Goal: Task Accomplishment & Management: Use online tool/utility

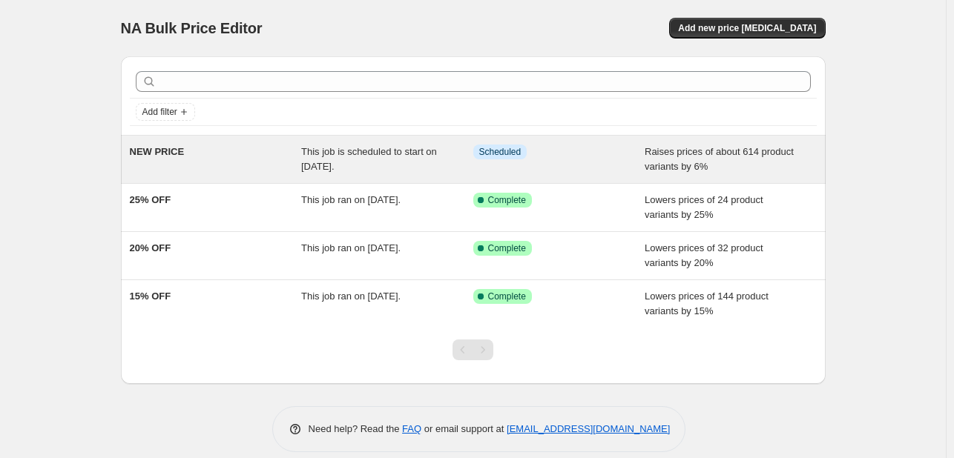
click at [284, 167] on div "NEW PRICE" at bounding box center [216, 160] width 172 height 30
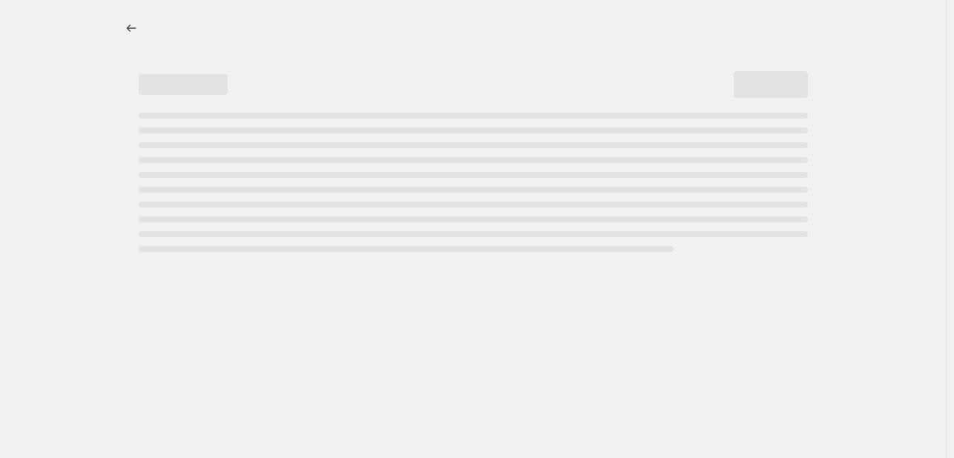
select select "percentage"
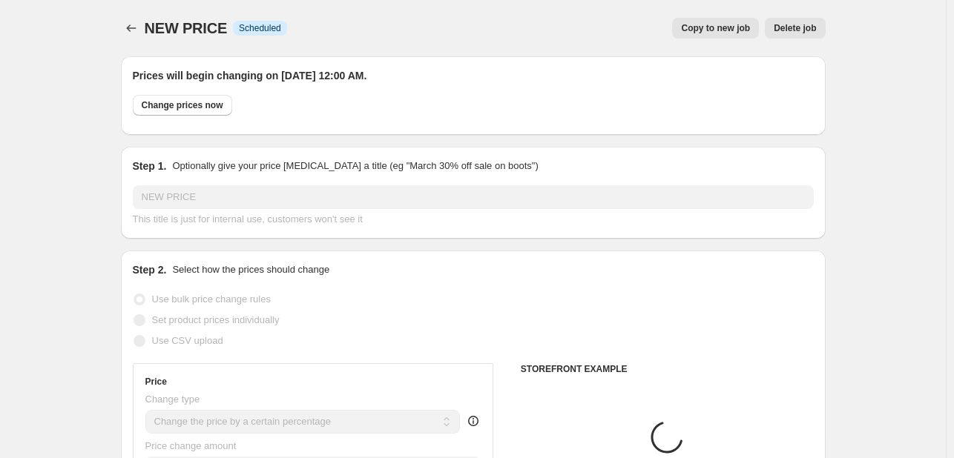
select select "collection"
select select "product"
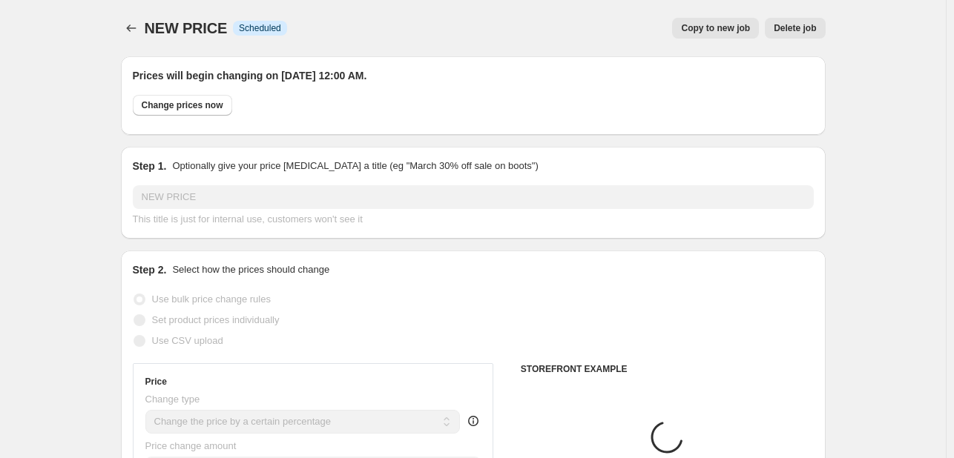
select select "product"
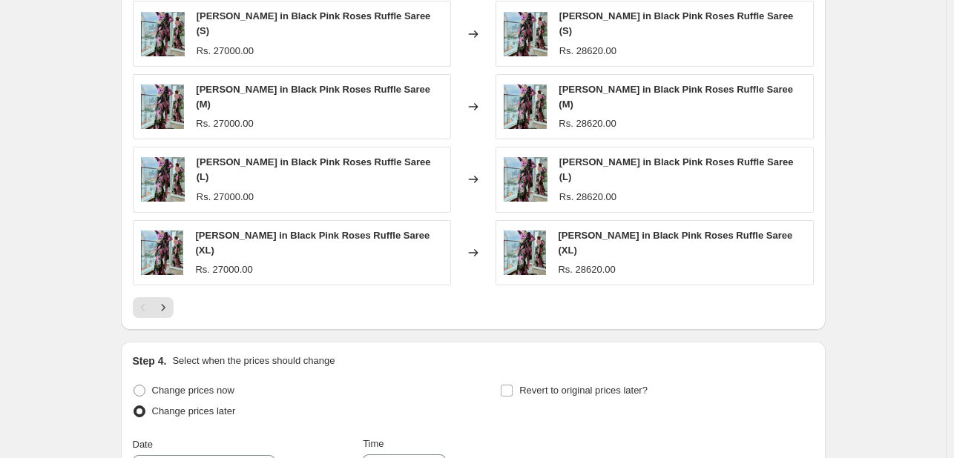
scroll to position [1729, 0]
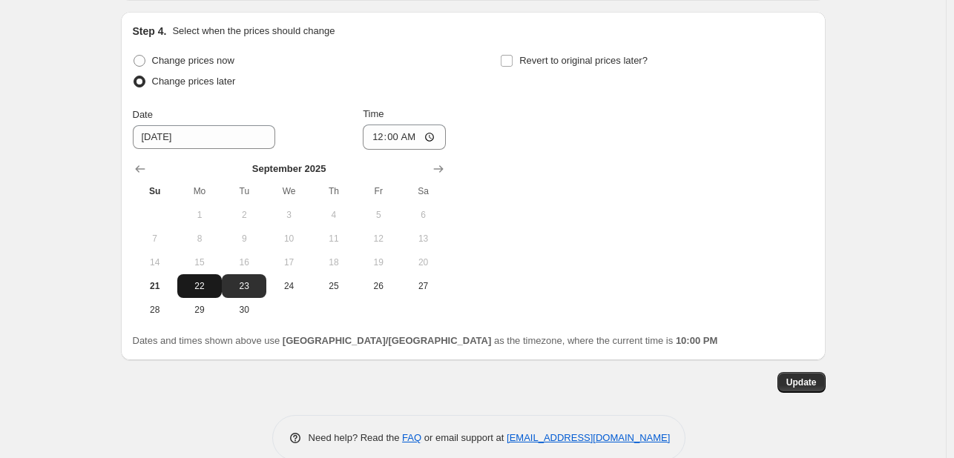
click at [199, 280] on span "22" at bounding box center [199, 286] width 33 height 12
type input "[DATE]"
click at [806, 330] on div "Step 4. Select when the prices should change Change prices now Change prices la…" at bounding box center [473, 186] width 705 height 349
click at [793, 372] on button "Update" at bounding box center [801, 382] width 48 height 21
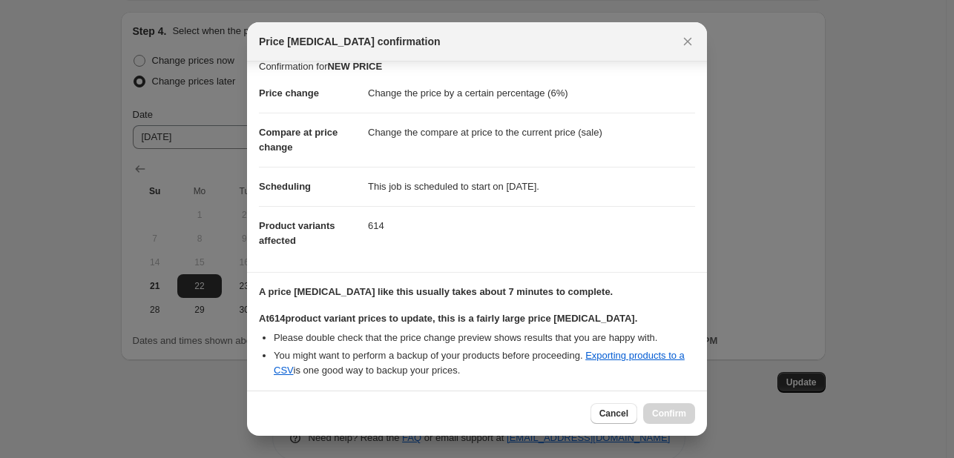
scroll to position [137, 0]
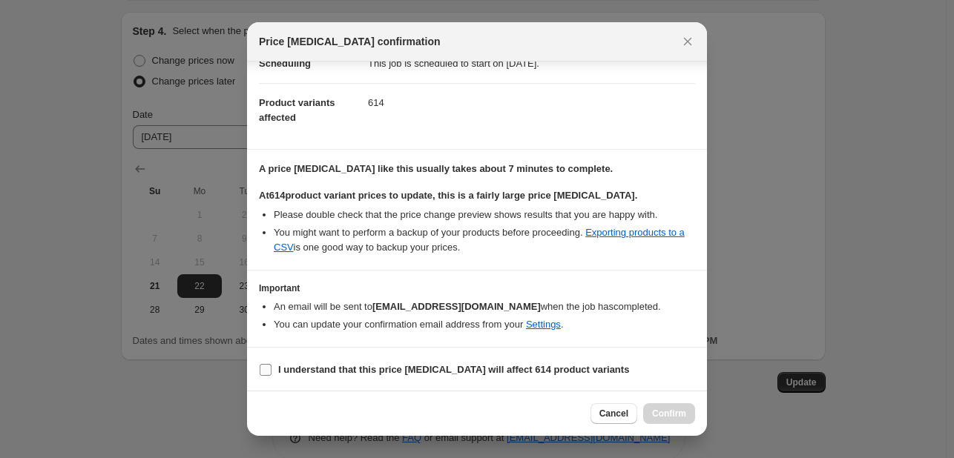
click at [265, 366] on input "I understand that this price [MEDICAL_DATA] will affect 614 product variants" at bounding box center [266, 370] width 12 height 12
checkbox input "true"
click at [662, 407] on button "Confirm" at bounding box center [669, 413] width 52 height 21
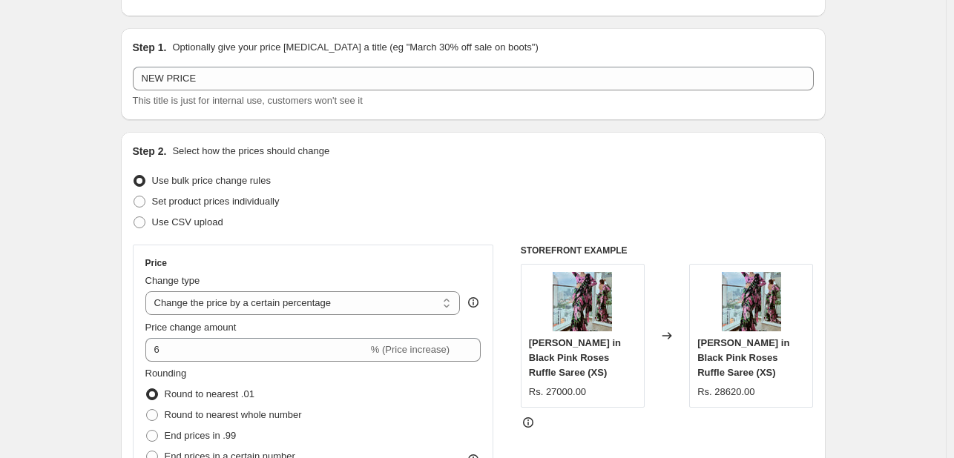
scroll to position [18, 0]
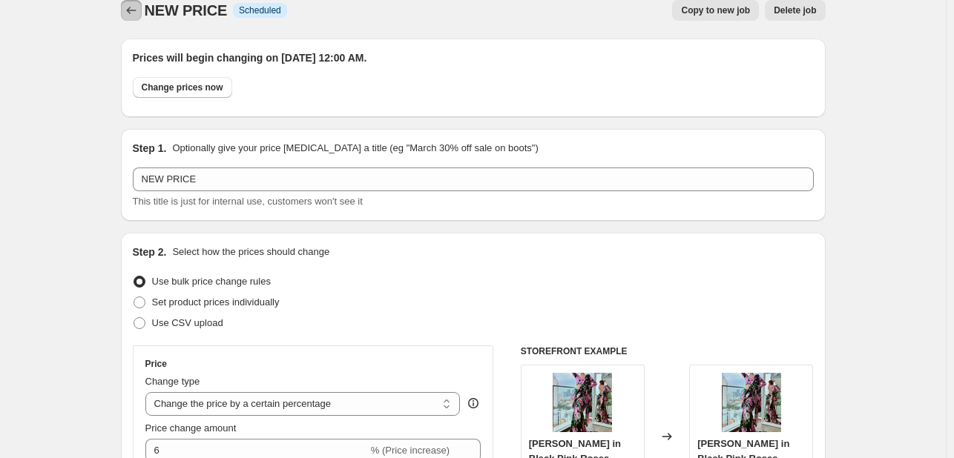
click at [134, 12] on icon "Price change jobs" at bounding box center [131, 10] width 15 height 15
